Goal: Task Accomplishment & Management: Manage account settings

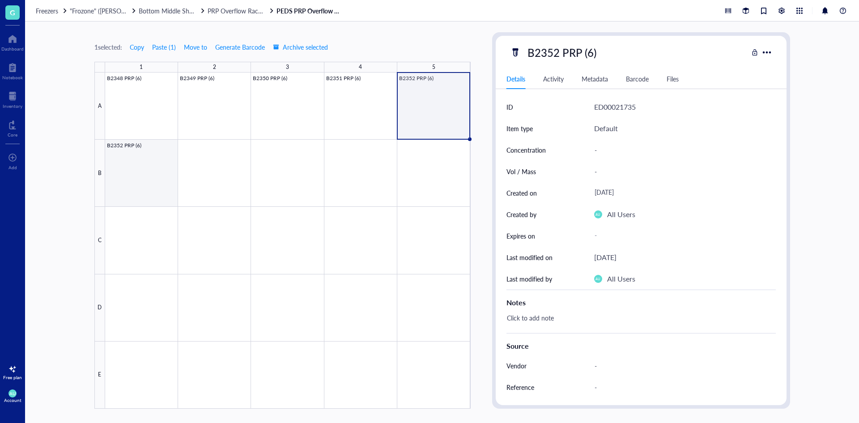
drag, startPoint x: 130, startPoint y: 187, endPoint x: 141, endPoint y: 181, distance: 12.2
click at [130, 187] on div at bounding box center [288, 241] width 366 height 336
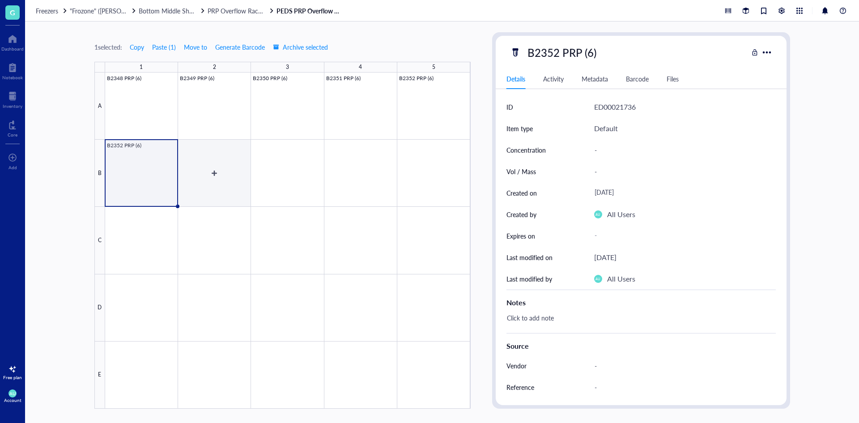
click at [203, 166] on div at bounding box center [288, 241] width 366 height 336
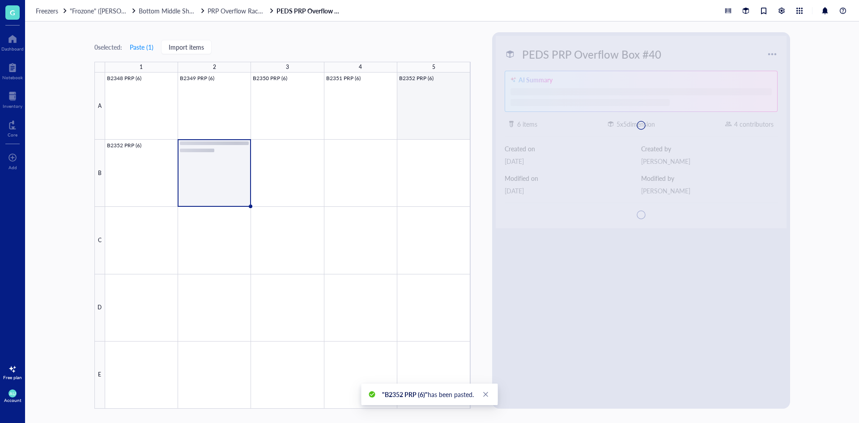
click at [458, 128] on div at bounding box center [288, 241] width 366 height 336
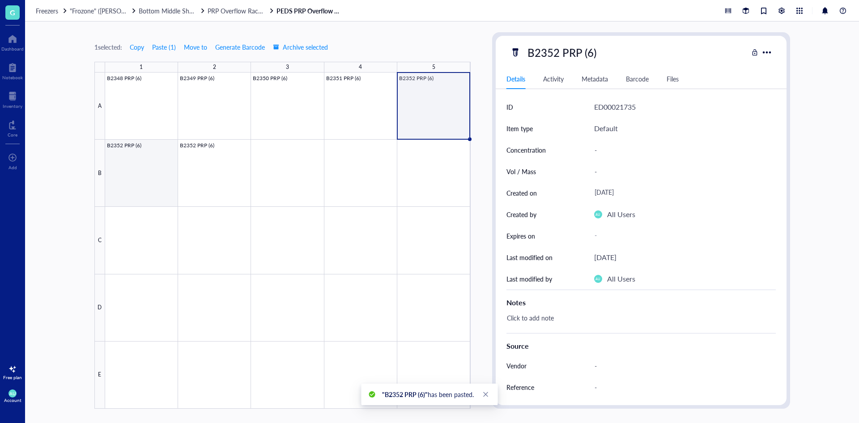
click at [140, 158] on div at bounding box center [288, 241] width 366 height 336
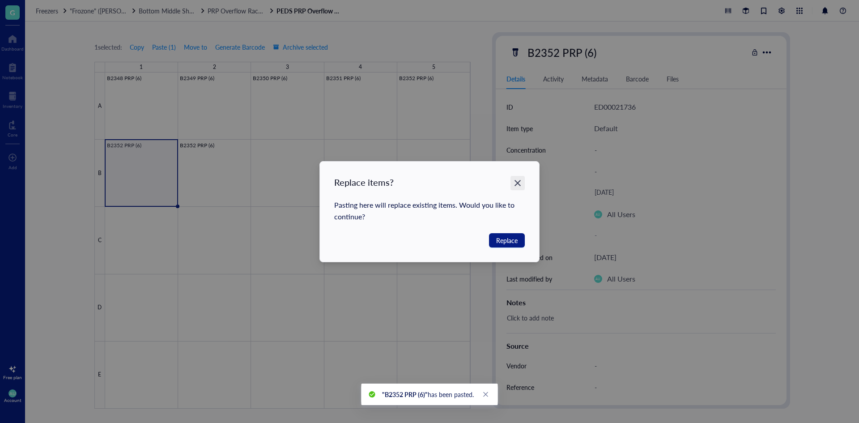
click at [521, 183] on icon "Close" at bounding box center [518, 183] width 9 height 9
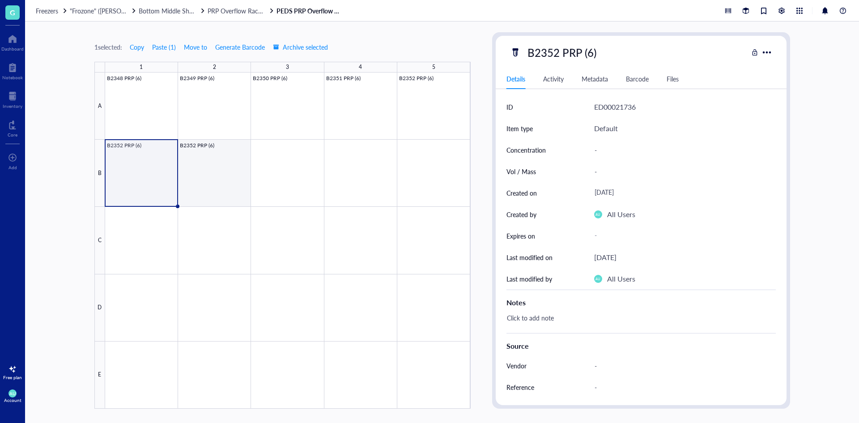
click at [212, 156] on div at bounding box center [288, 241] width 366 height 336
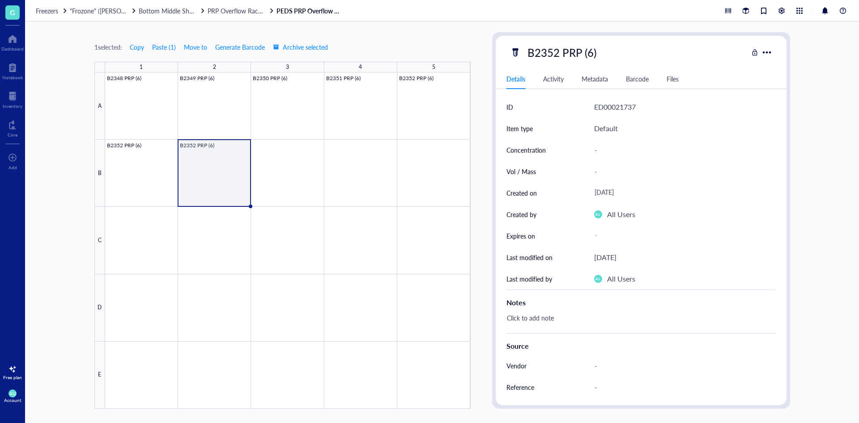
click at [558, 62] on div "B2352 PRP (6) Details Activity Metadata Barcode Files ID ED00021737 Item type D…" at bounding box center [641, 220] width 291 height 369
click at [556, 54] on div "B2352 PRP (6)" at bounding box center [562, 52] width 77 height 19
click at [556, 52] on input "B2352 PRP (6)" at bounding box center [571, 52] width 94 height 18
type input "B2353 PRP (6)"
click at [431, 96] on div at bounding box center [288, 241] width 366 height 336
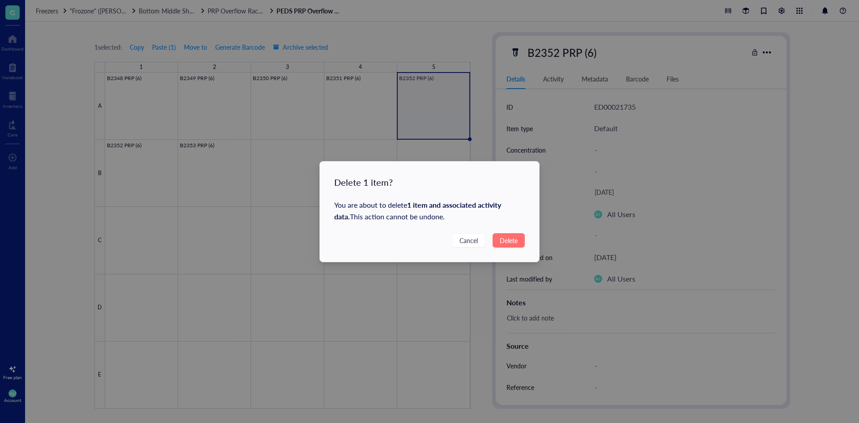
click at [522, 240] on button "Delete" at bounding box center [509, 240] width 32 height 14
